Goal: Browse casually: Explore the website without a specific task or goal

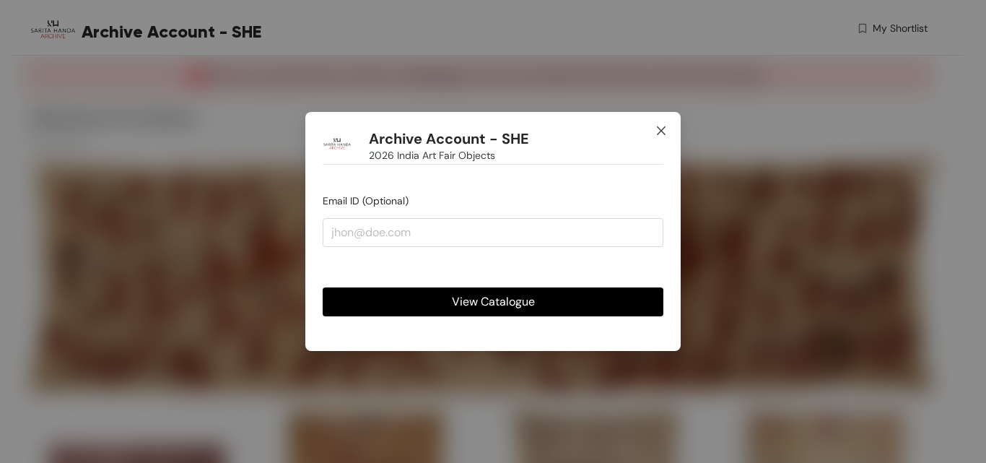
click at [661, 129] on icon "close" at bounding box center [661, 131] width 12 height 12
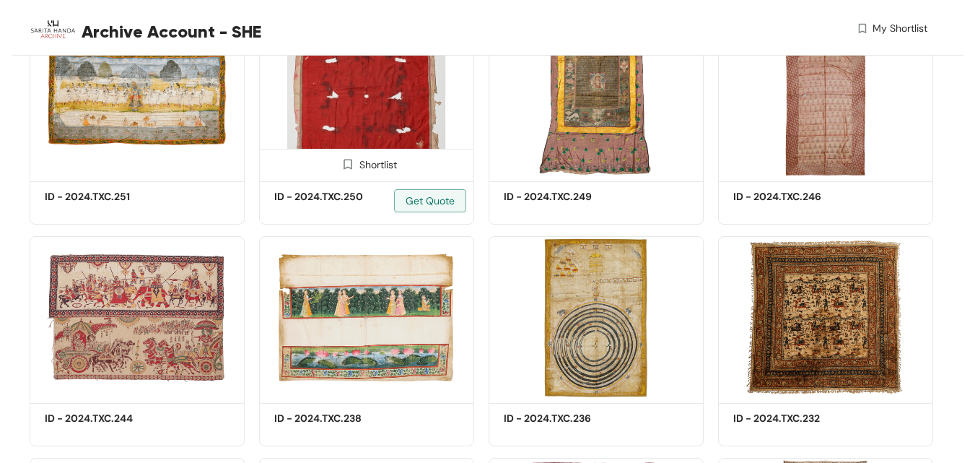
scroll to position [1516, 0]
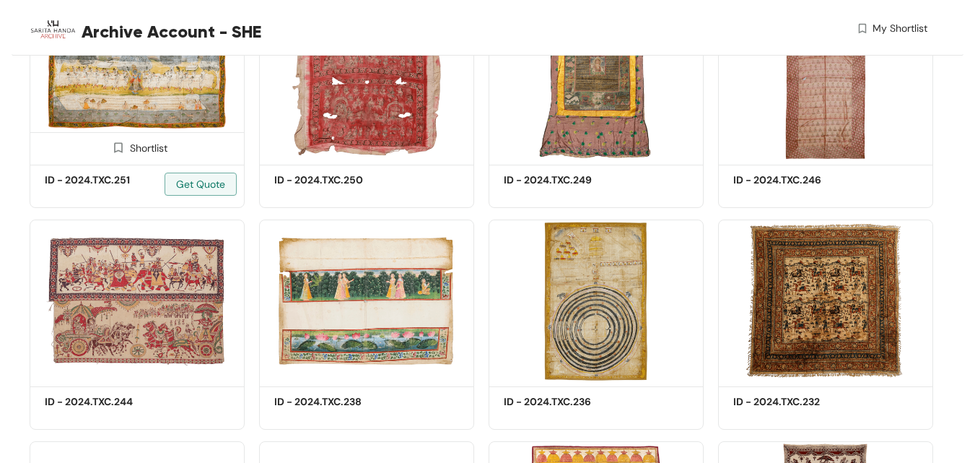
click at [131, 92] on img at bounding box center [137, 79] width 215 height 162
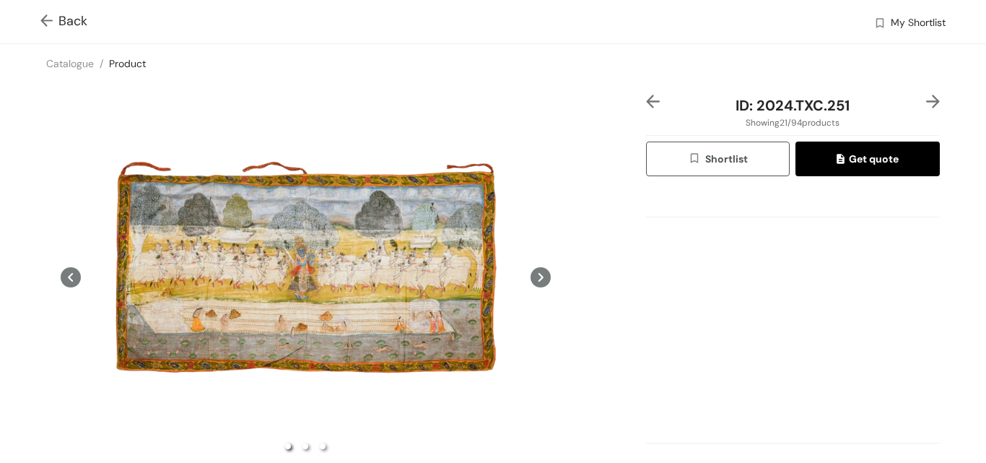
click at [646, 103] on img at bounding box center [653, 102] width 14 height 14
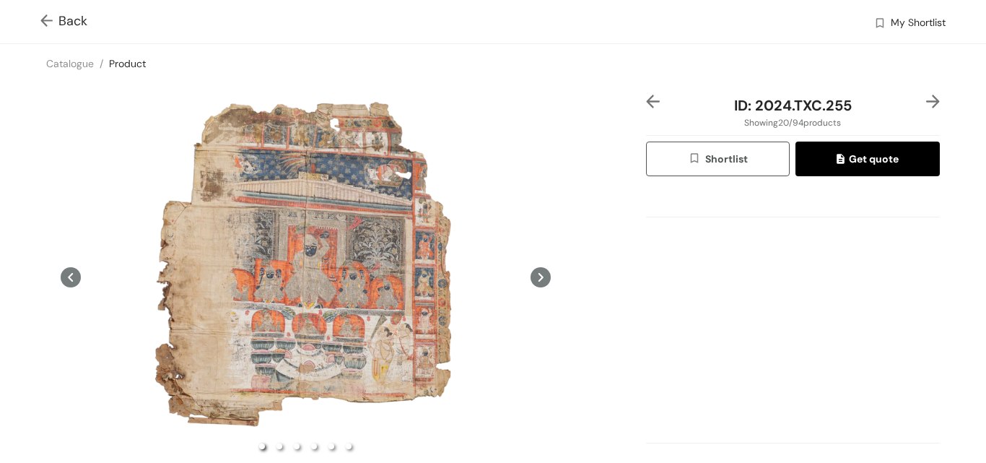
click at [69, 21] on span "Back" at bounding box center [63, 21] width 47 height 19
